Goal: Task Accomplishment & Management: Use online tool/utility

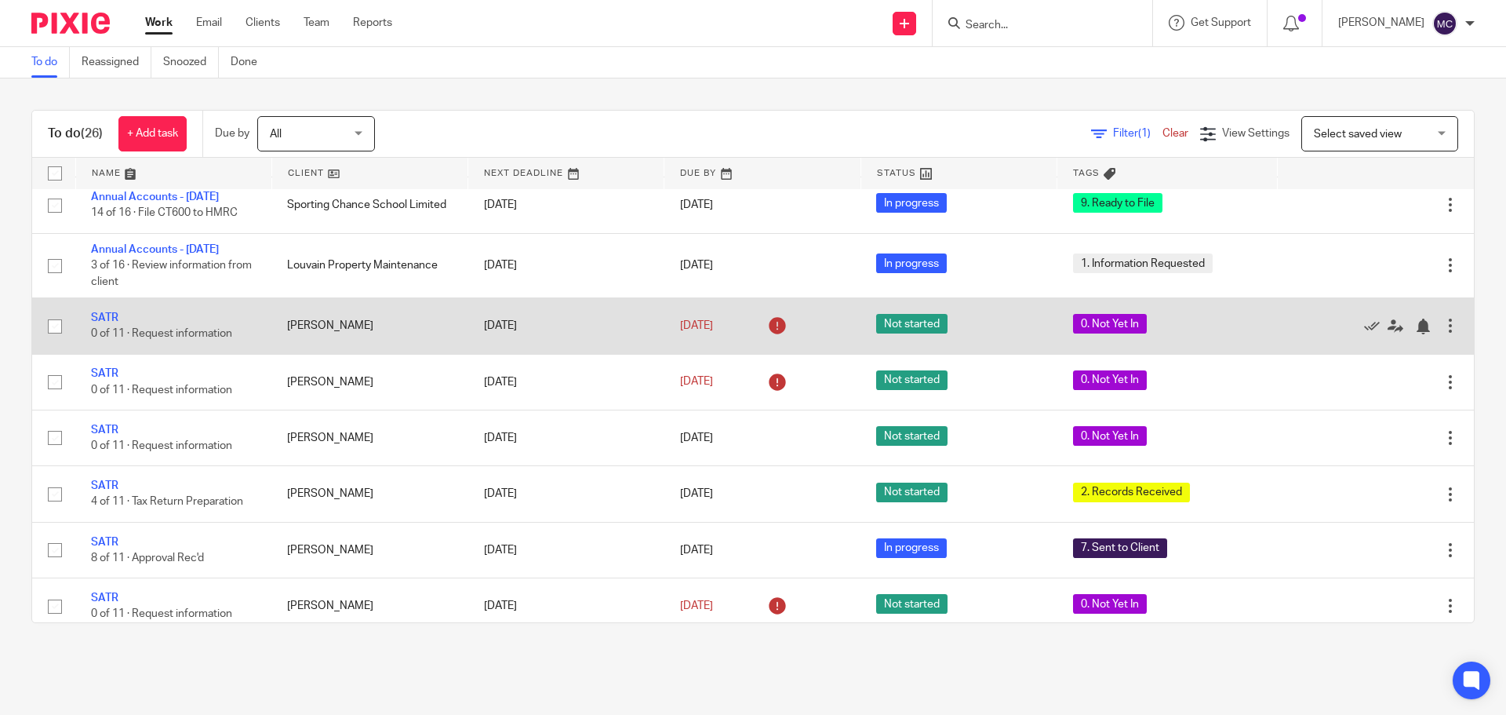
scroll to position [471, 0]
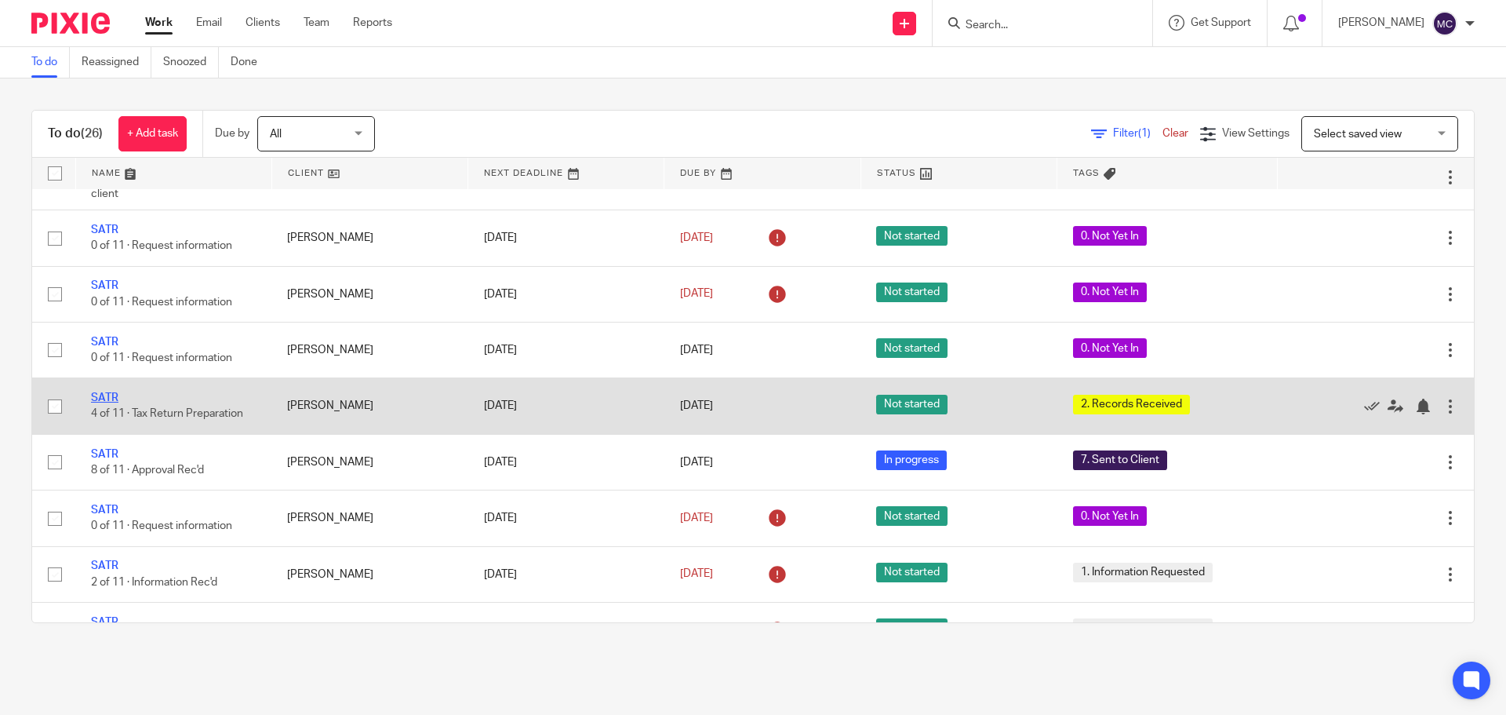
click at [104, 403] on link "SATR" at bounding box center [104, 397] width 27 height 11
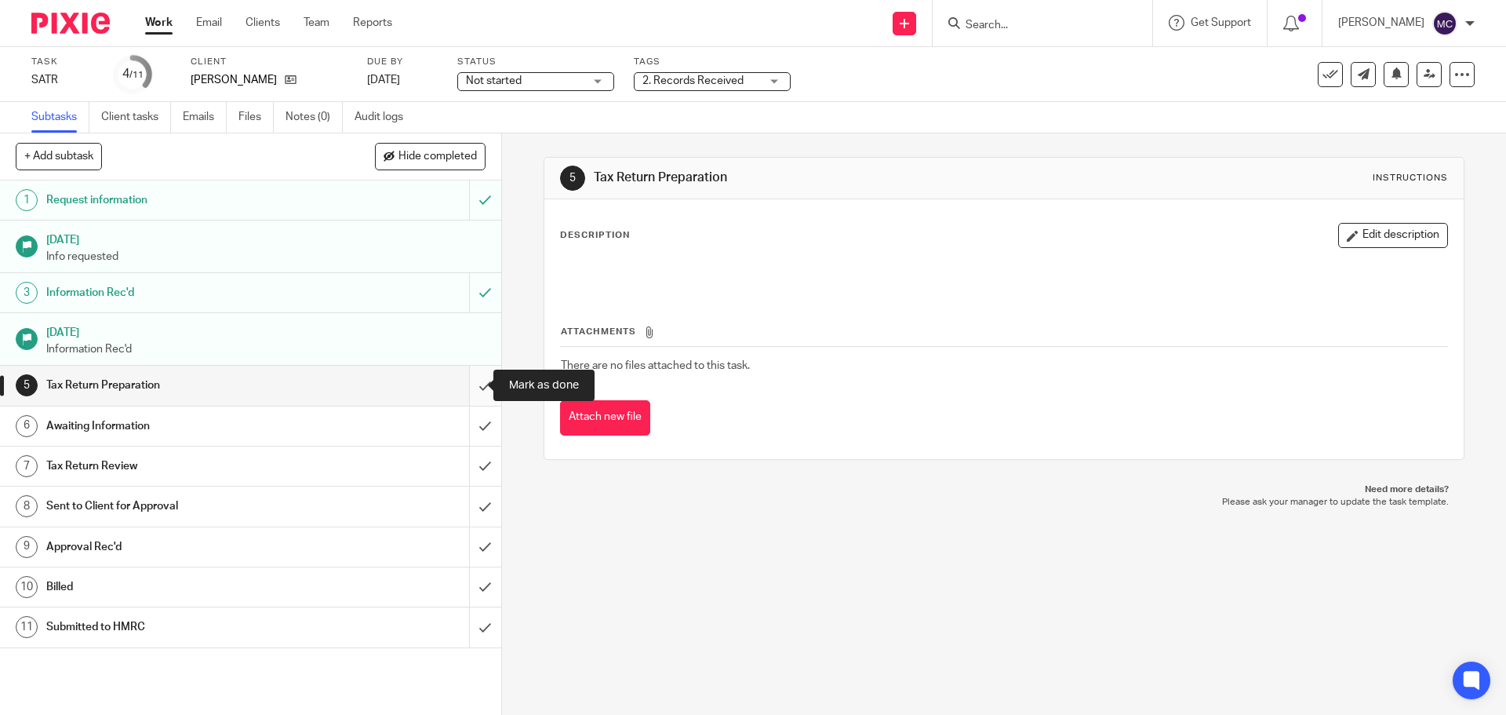
click at [467, 387] on input "submit" at bounding box center [250, 384] width 501 height 39
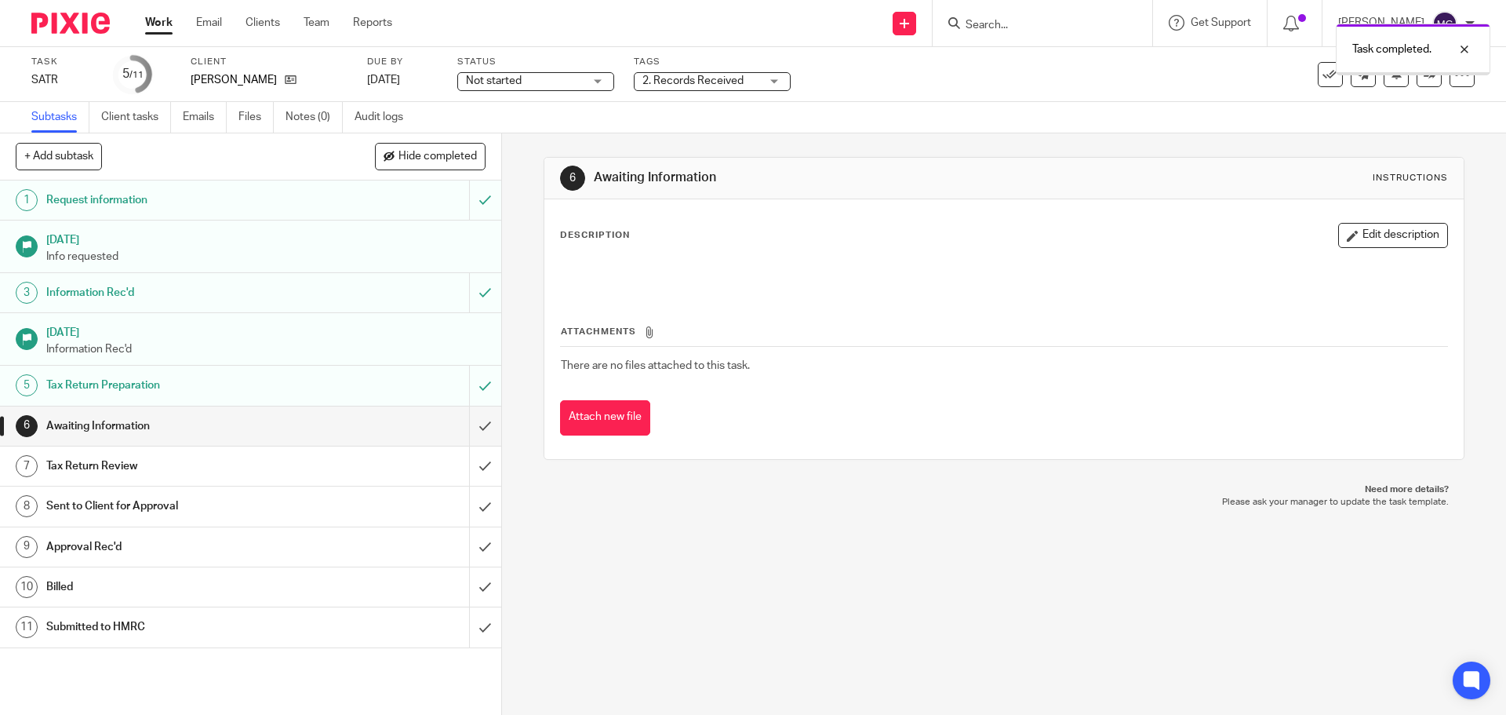
click at [468, 422] on input "submit" at bounding box center [250, 425] width 501 height 39
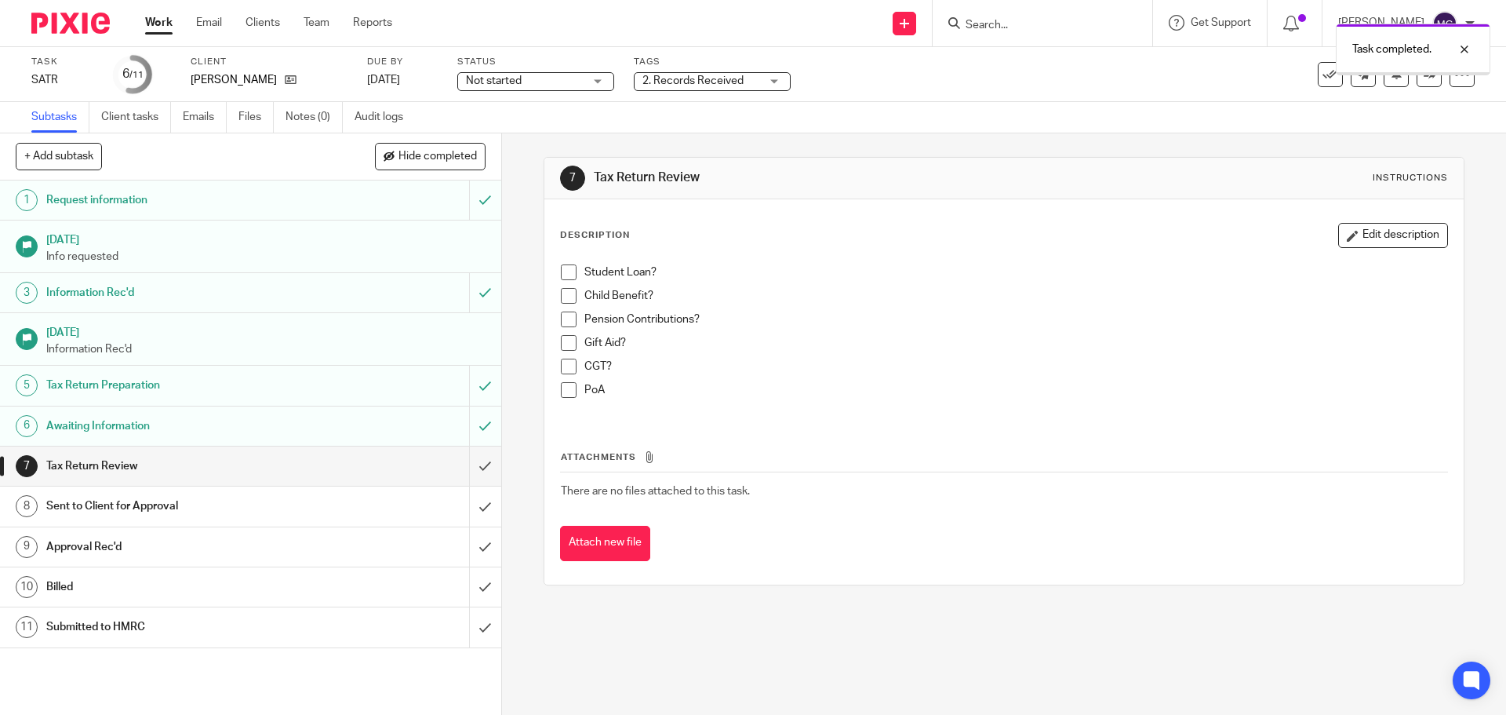
click at [469, 461] on input "submit" at bounding box center [250, 465] width 501 height 39
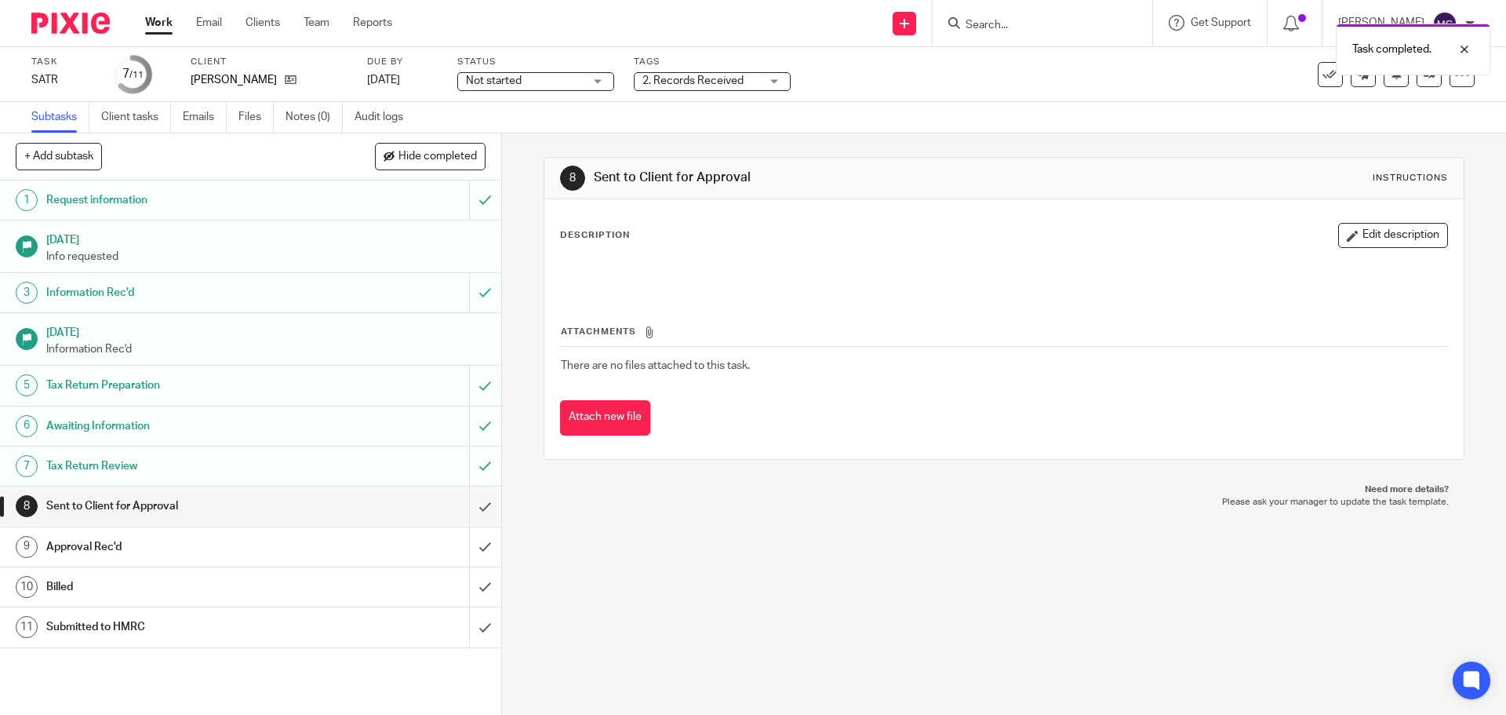
click at [154, 20] on link "Work" at bounding box center [158, 23] width 27 height 16
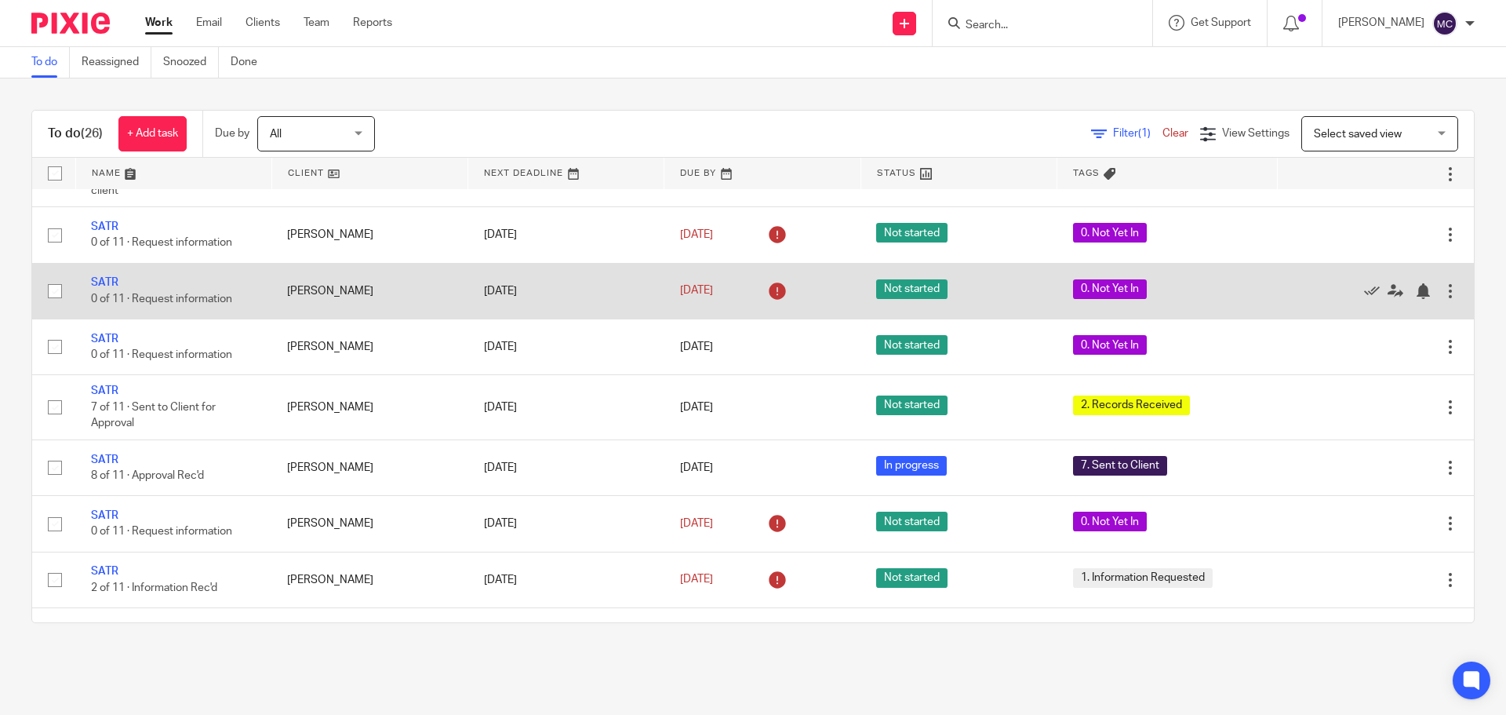
scroll to position [549, 0]
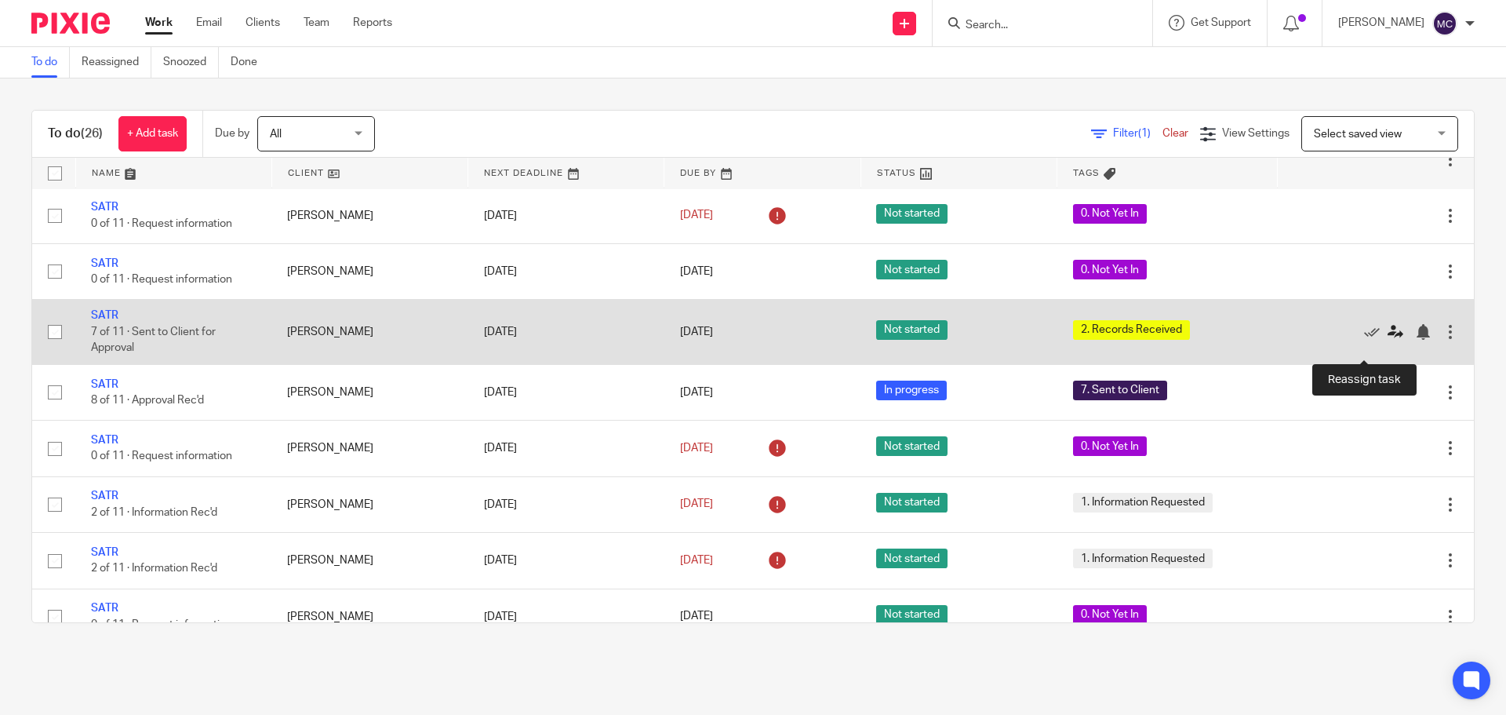
click at [1387, 340] on icon at bounding box center [1395, 332] width 16 height 16
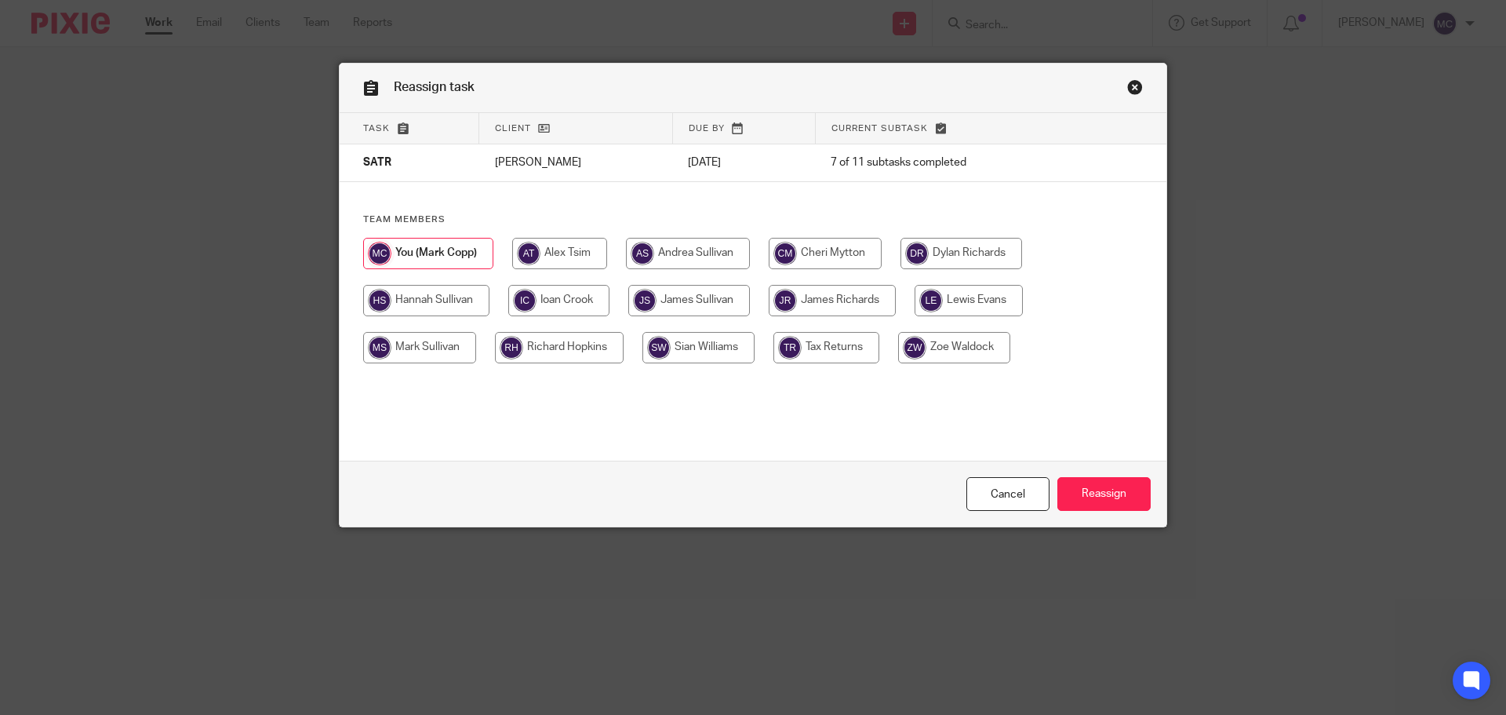
click at [665, 289] on input "radio" at bounding box center [689, 300] width 122 height 31
radio input "true"
click at [1110, 489] on input "Reassign" at bounding box center [1103, 494] width 93 height 34
